Goal: Transaction & Acquisition: Purchase product/service

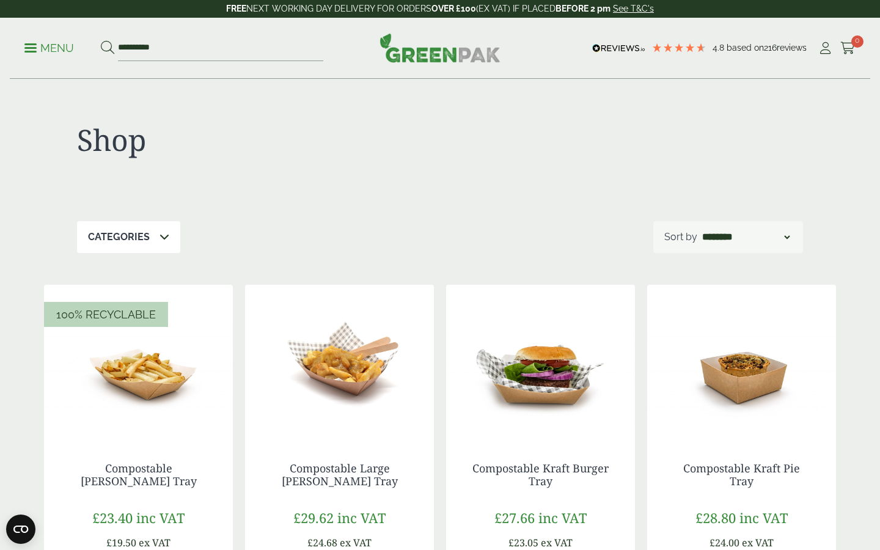
click at [26, 41] on p "Menu" at bounding box center [49, 48] width 50 height 15
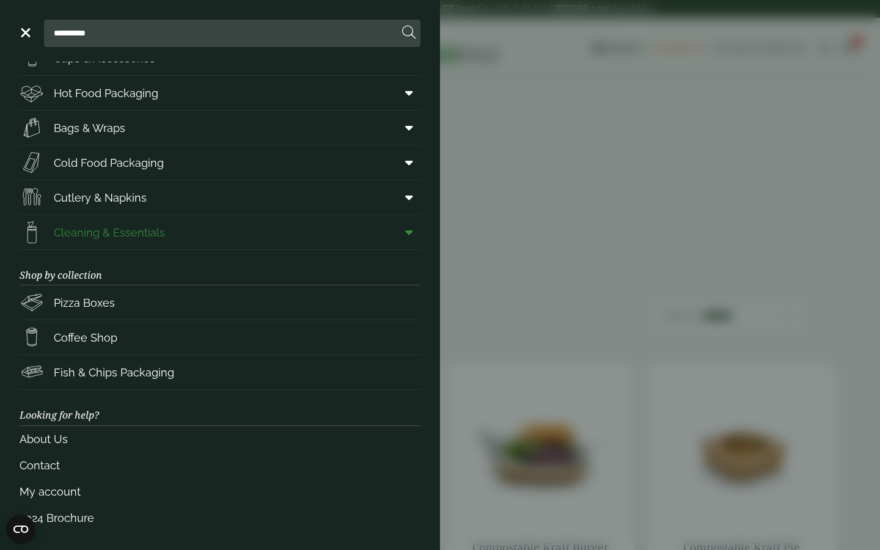
scroll to position [56, 0]
click at [410, 229] on icon at bounding box center [409, 233] width 8 height 12
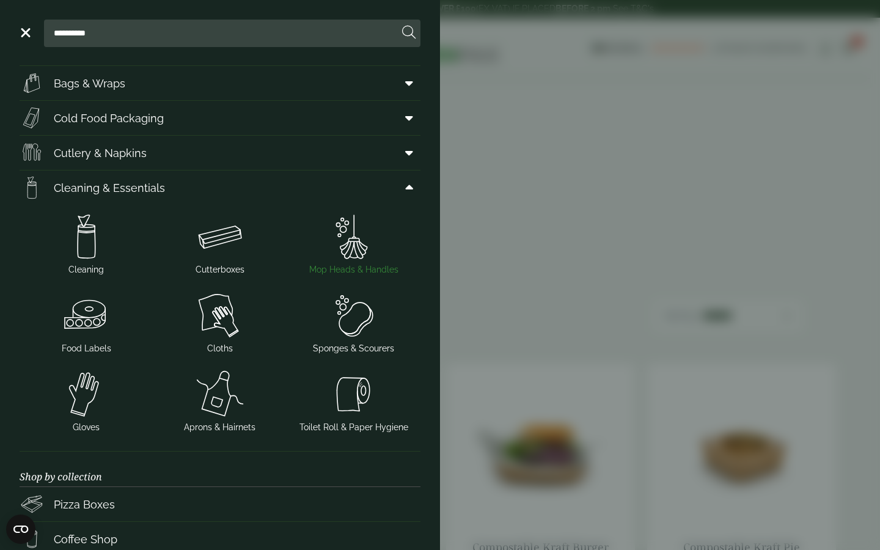
scroll to position [103, 0]
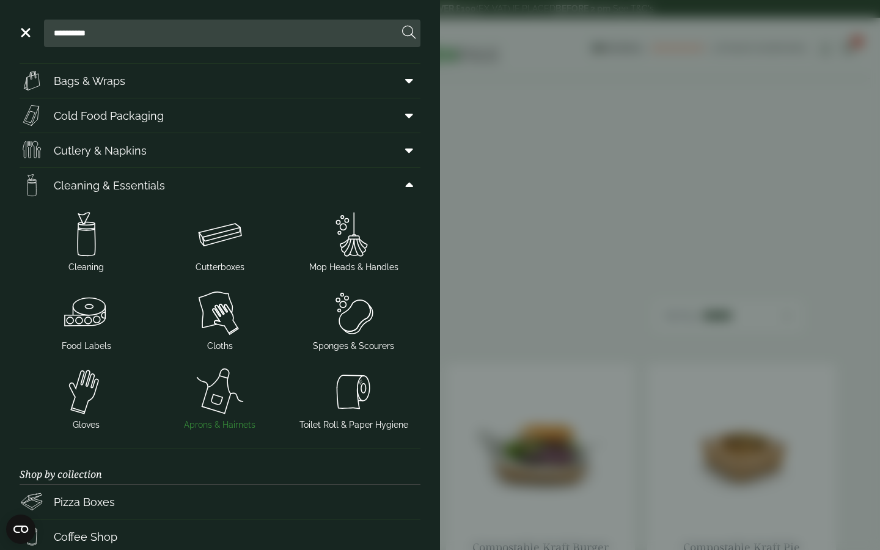
click at [237, 386] on img at bounding box center [220, 391] width 124 height 49
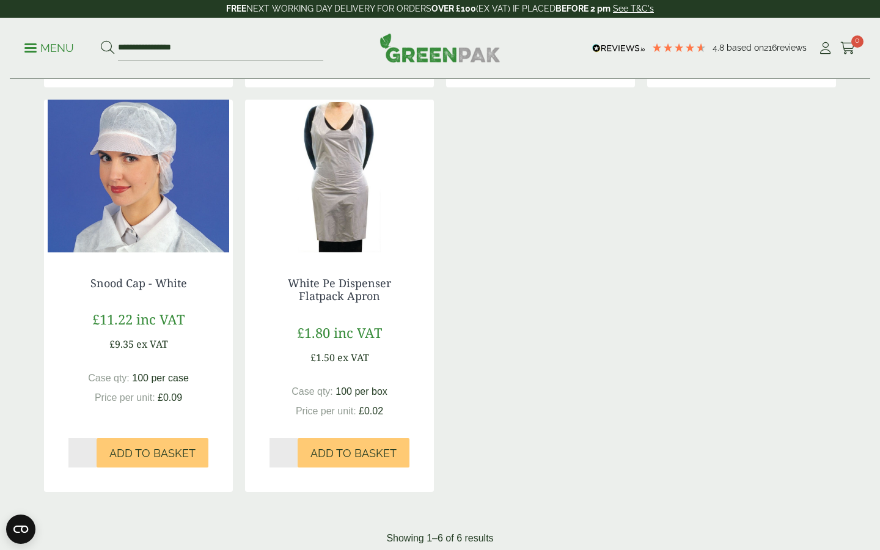
scroll to position [578, 0]
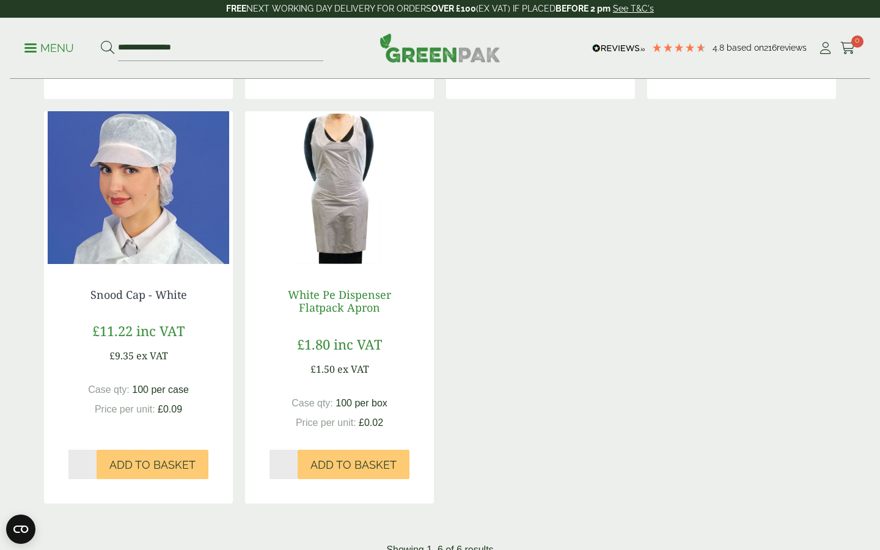
click at [345, 307] on link "White Pe Dispenser Flatpack Apron" at bounding box center [339, 301] width 103 height 28
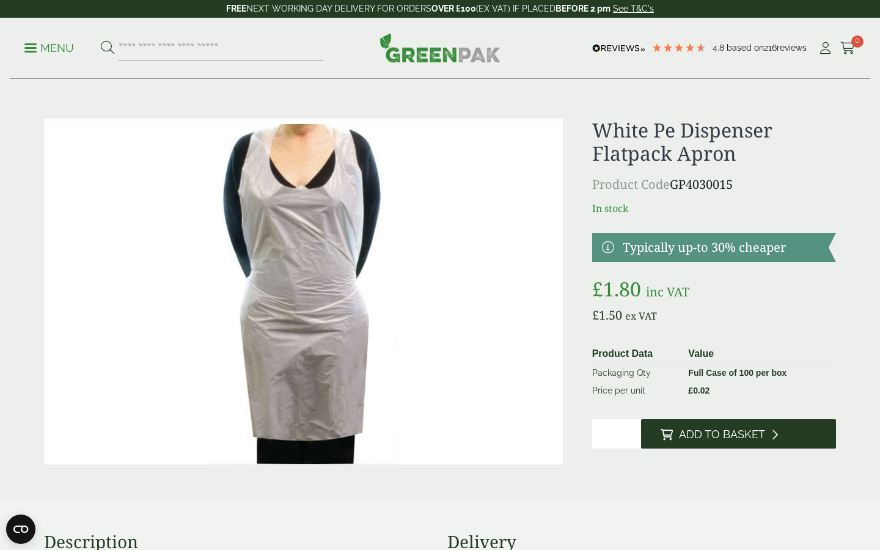
click at [715, 435] on span "Add to Basket" at bounding box center [722, 434] width 86 height 13
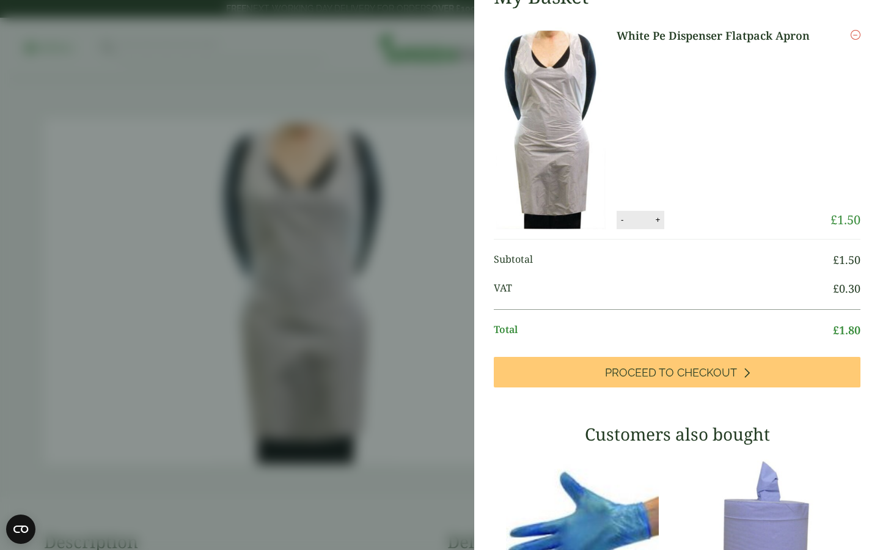
scroll to position [27, 0]
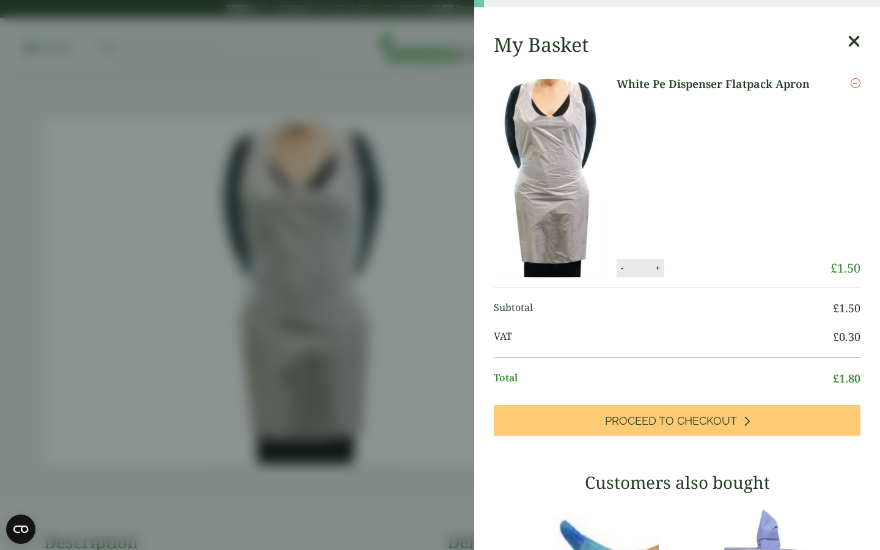
click at [852, 44] on icon at bounding box center [854, 41] width 13 height 17
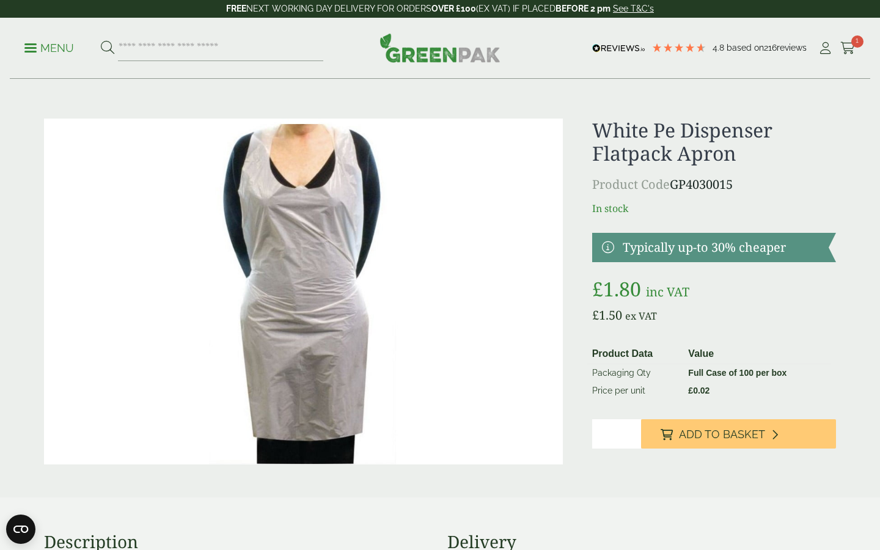
scroll to position [21, 0]
click at [38, 43] on p "Menu" at bounding box center [49, 48] width 50 height 15
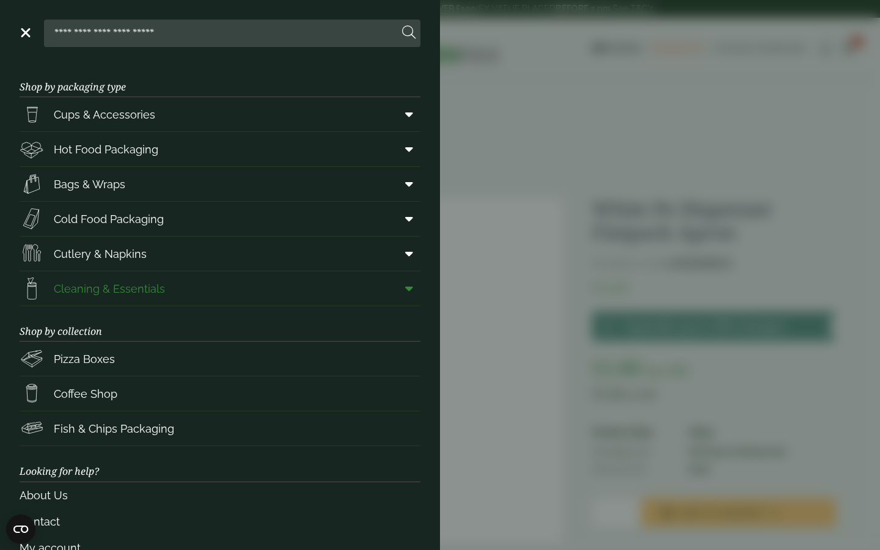
click at [90, 300] on span "Cleaning & Essentials" at bounding box center [92, 288] width 145 height 24
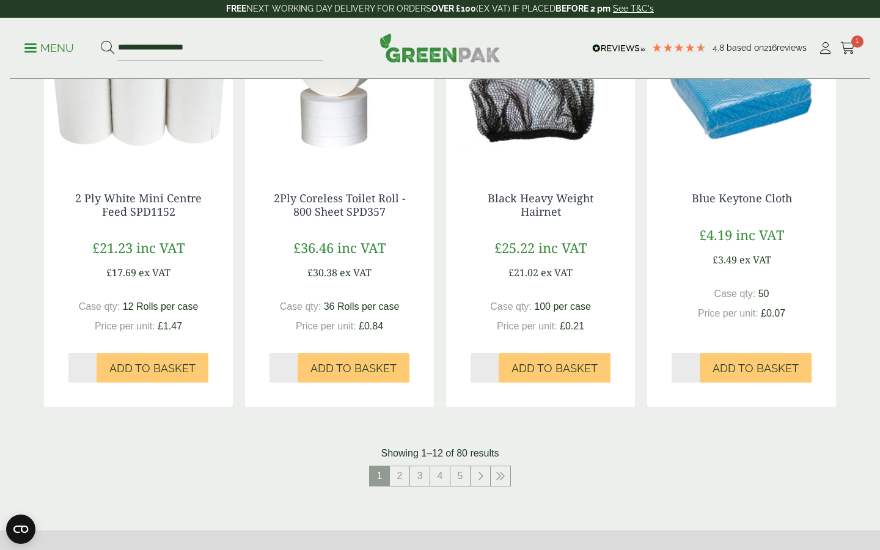
scroll to position [1096, 0]
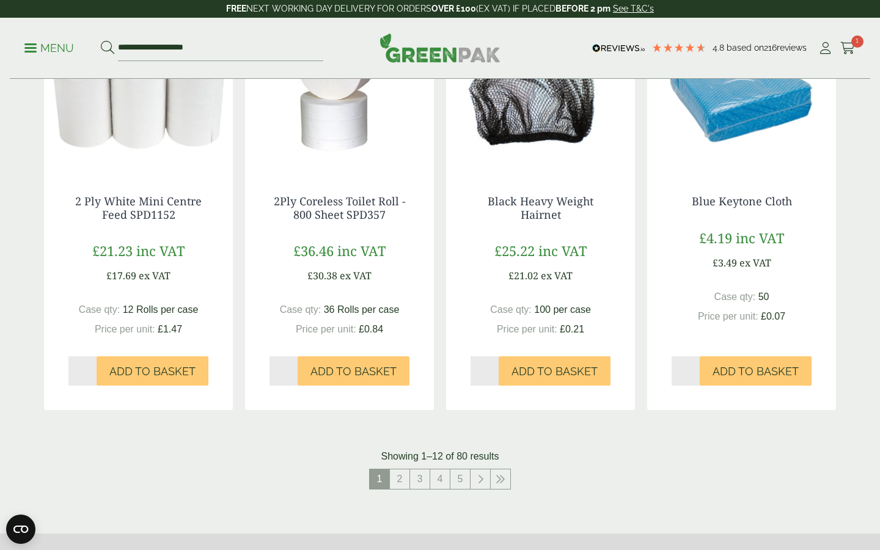
click at [38, 51] on p "Menu" at bounding box center [49, 48] width 50 height 15
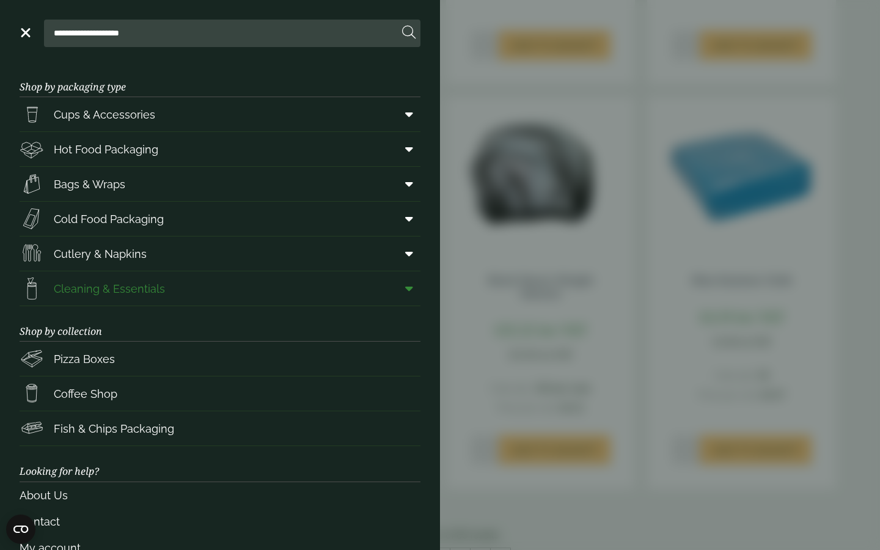
click at [413, 286] on icon at bounding box center [409, 288] width 8 height 12
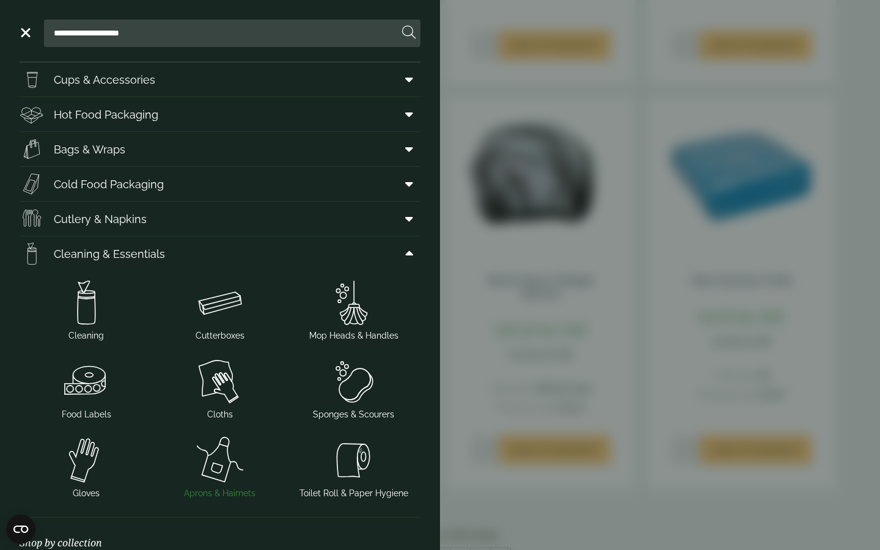
scroll to position [40, 0]
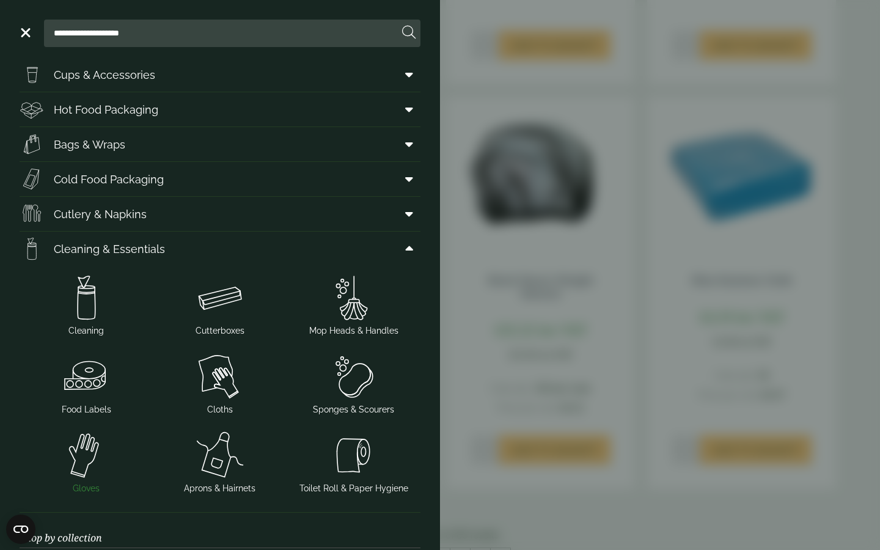
click at [88, 461] on img at bounding box center [86, 455] width 124 height 49
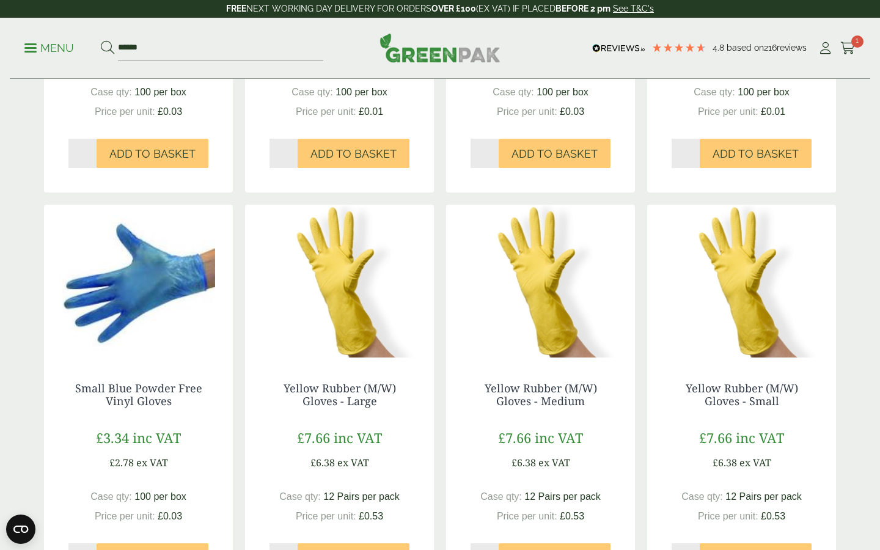
scroll to position [509, 0]
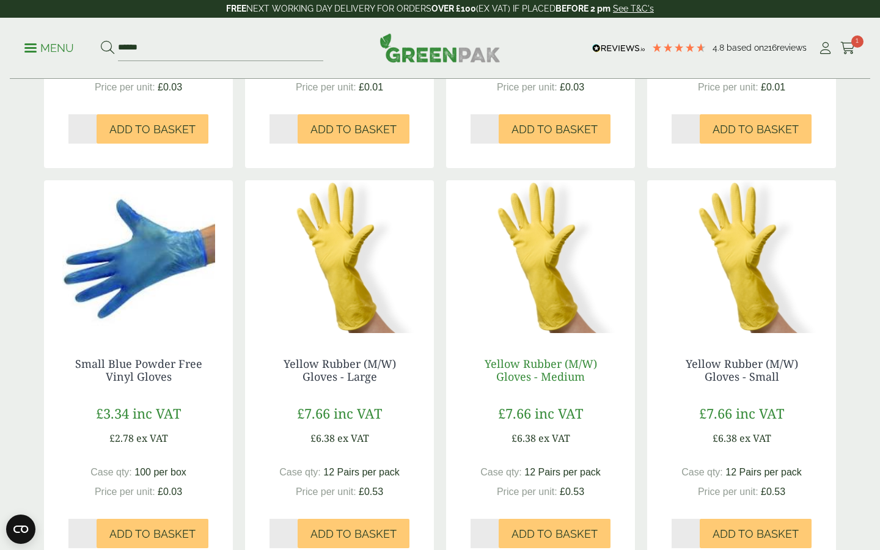
click at [540, 380] on link "Yellow Rubber (M/W) Gloves - Medium" at bounding box center [541, 370] width 112 height 28
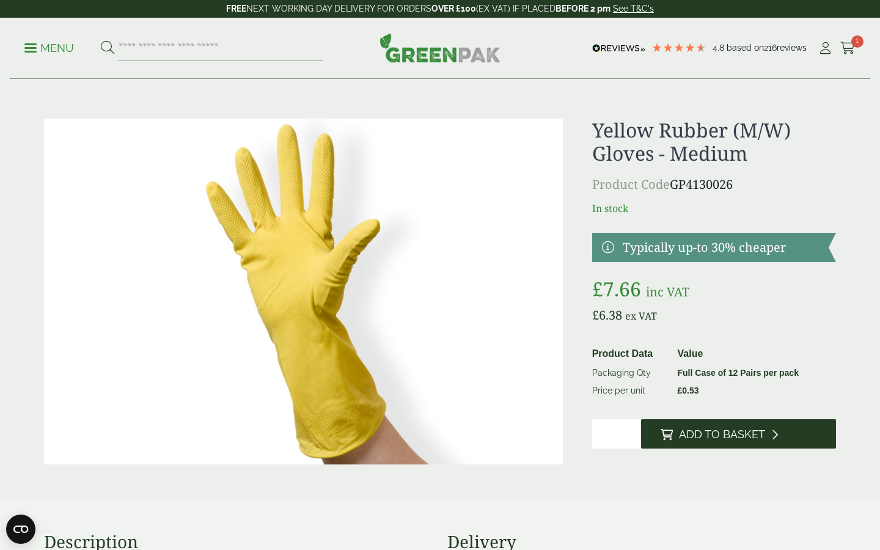
click at [674, 433] on button "Add to Basket" at bounding box center [738, 433] width 195 height 29
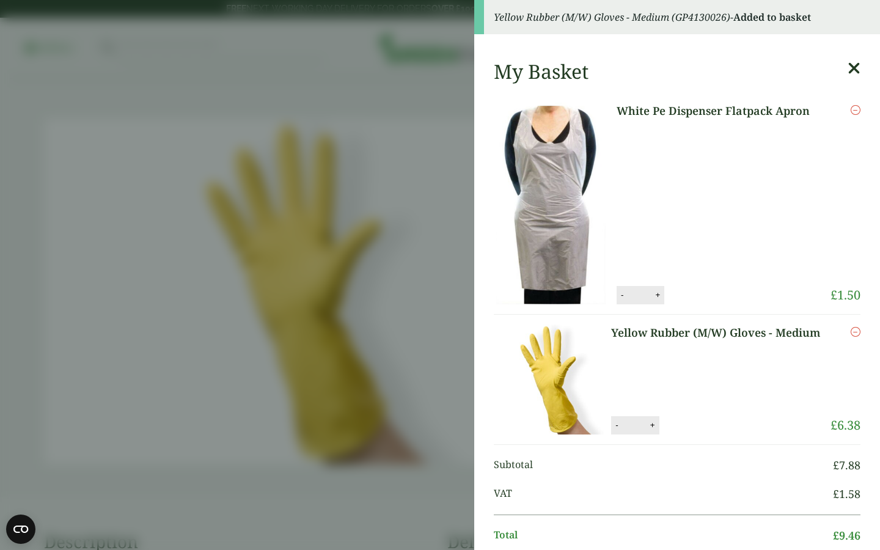
click at [394, 130] on aside "Yellow Rubber (M/W) Gloves - Medium (GP4130026) - Added to basket My Basket Whi…" at bounding box center [440, 275] width 880 height 550
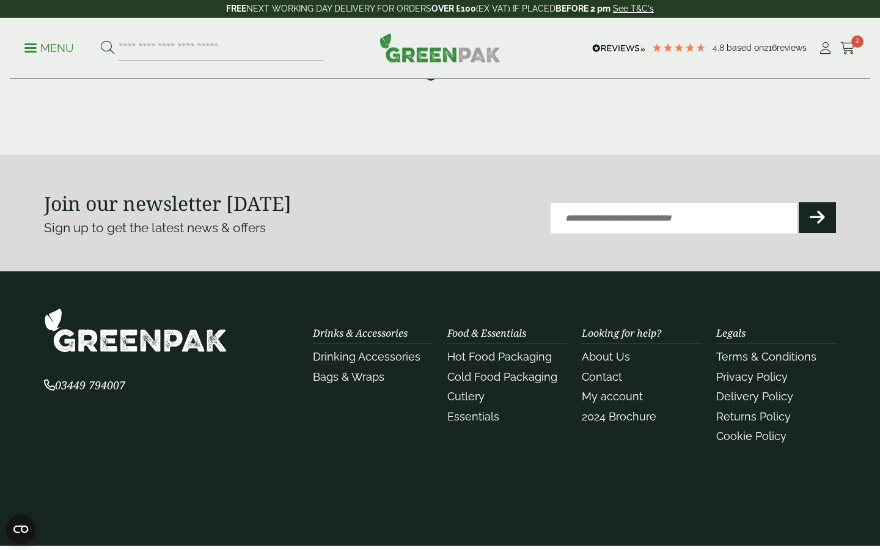
scroll to position [1258, 0]
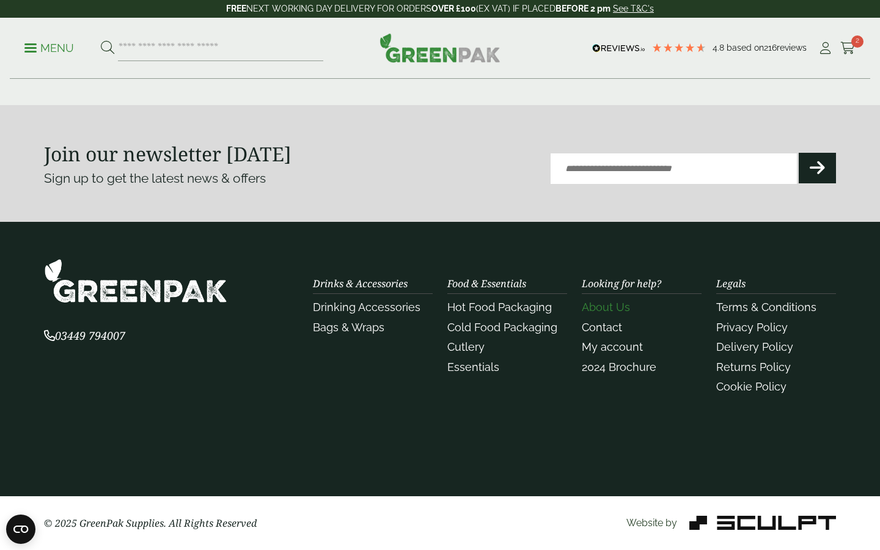
click at [622, 306] on link "About Us" at bounding box center [606, 307] width 48 height 13
